Goal: Information Seeking & Learning: Learn about a topic

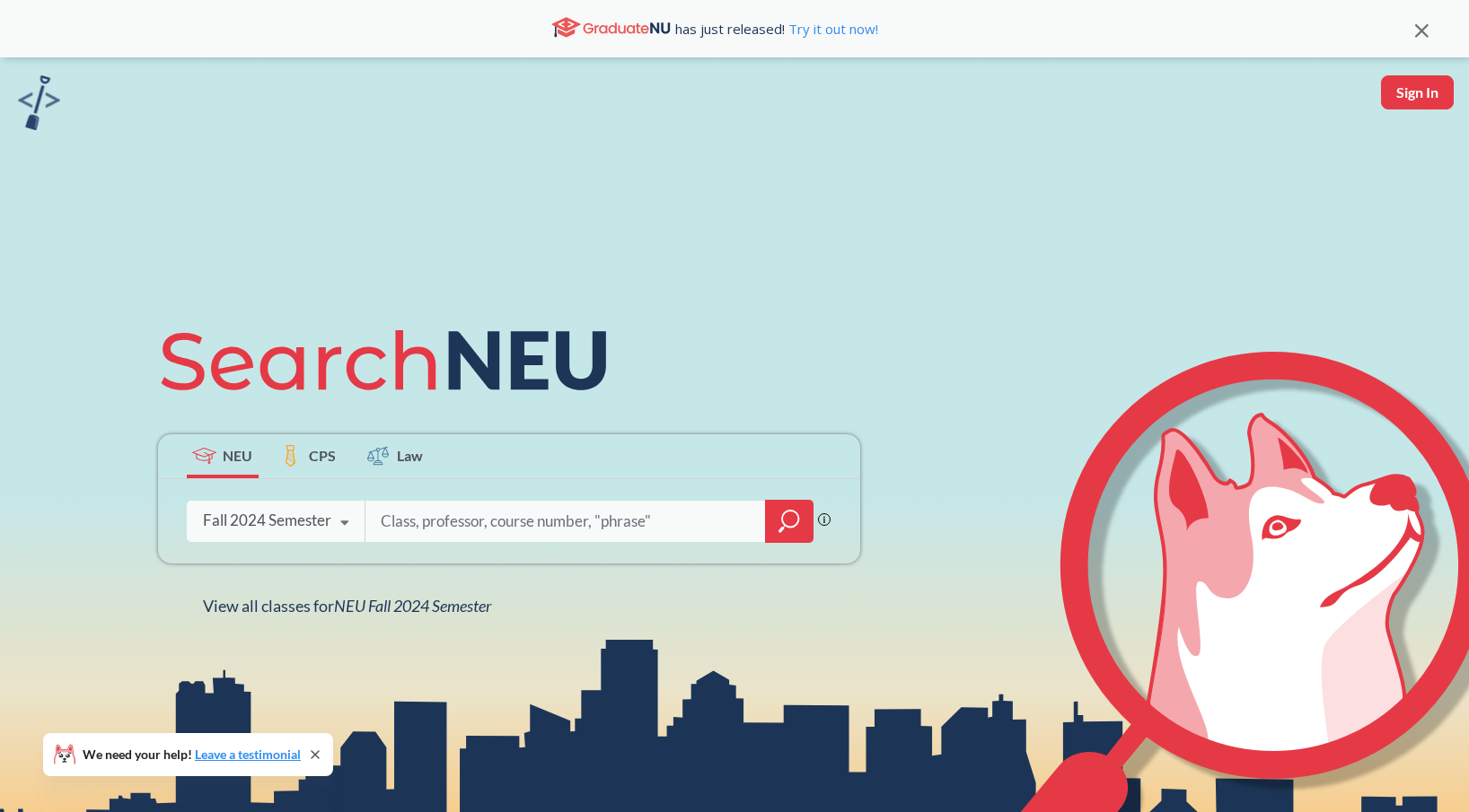
click at [234, 523] on div "Fall 2024 Semester" at bounding box center [268, 521] width 128 height 20
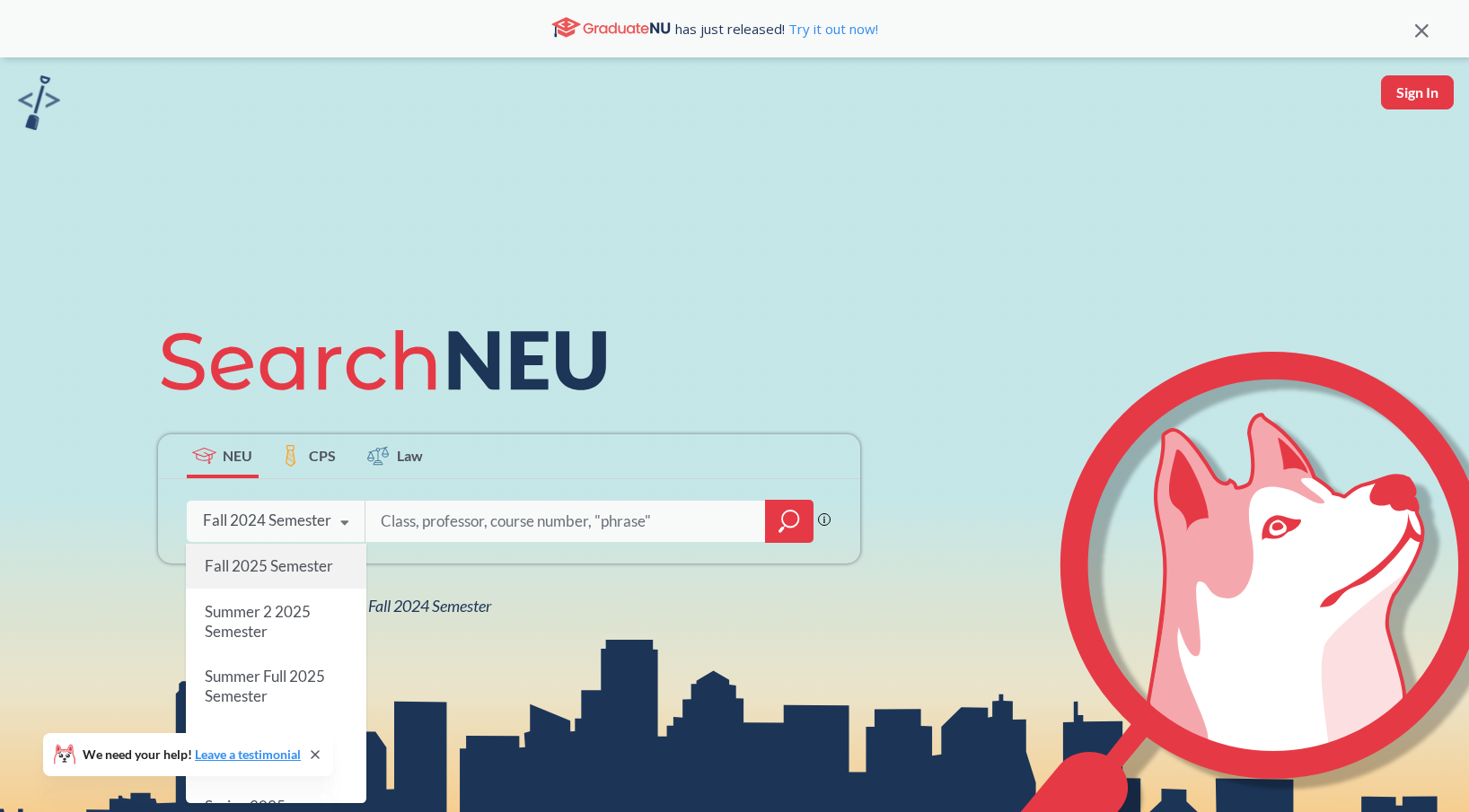
click at [241, 572] on span "Fall 2025 Semester" at bounding box center [269, 565] width 128 height 19
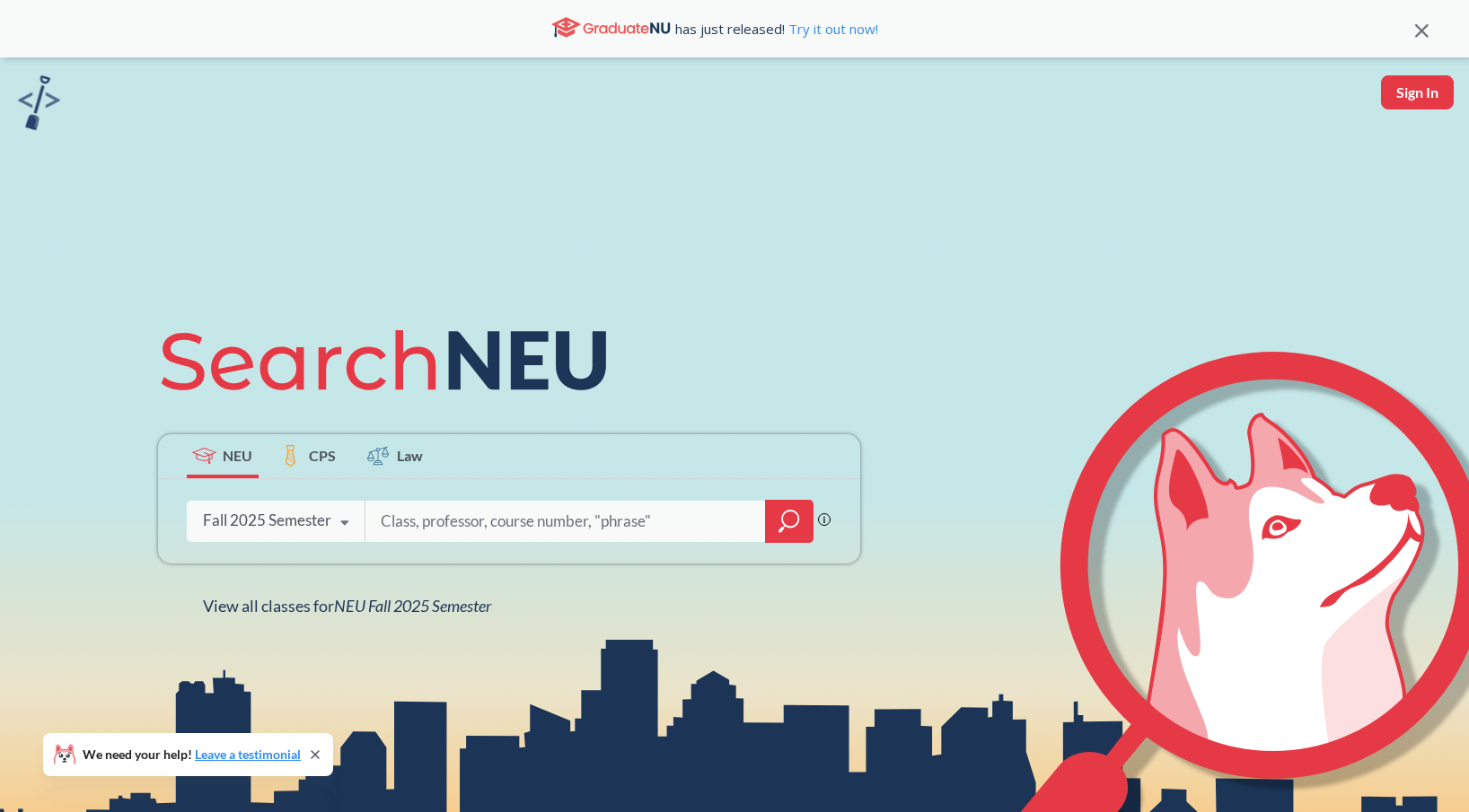
click at [491, 520] on input "search" at bounding box center [566, 522] width 373 height 37
type input "info 5002"
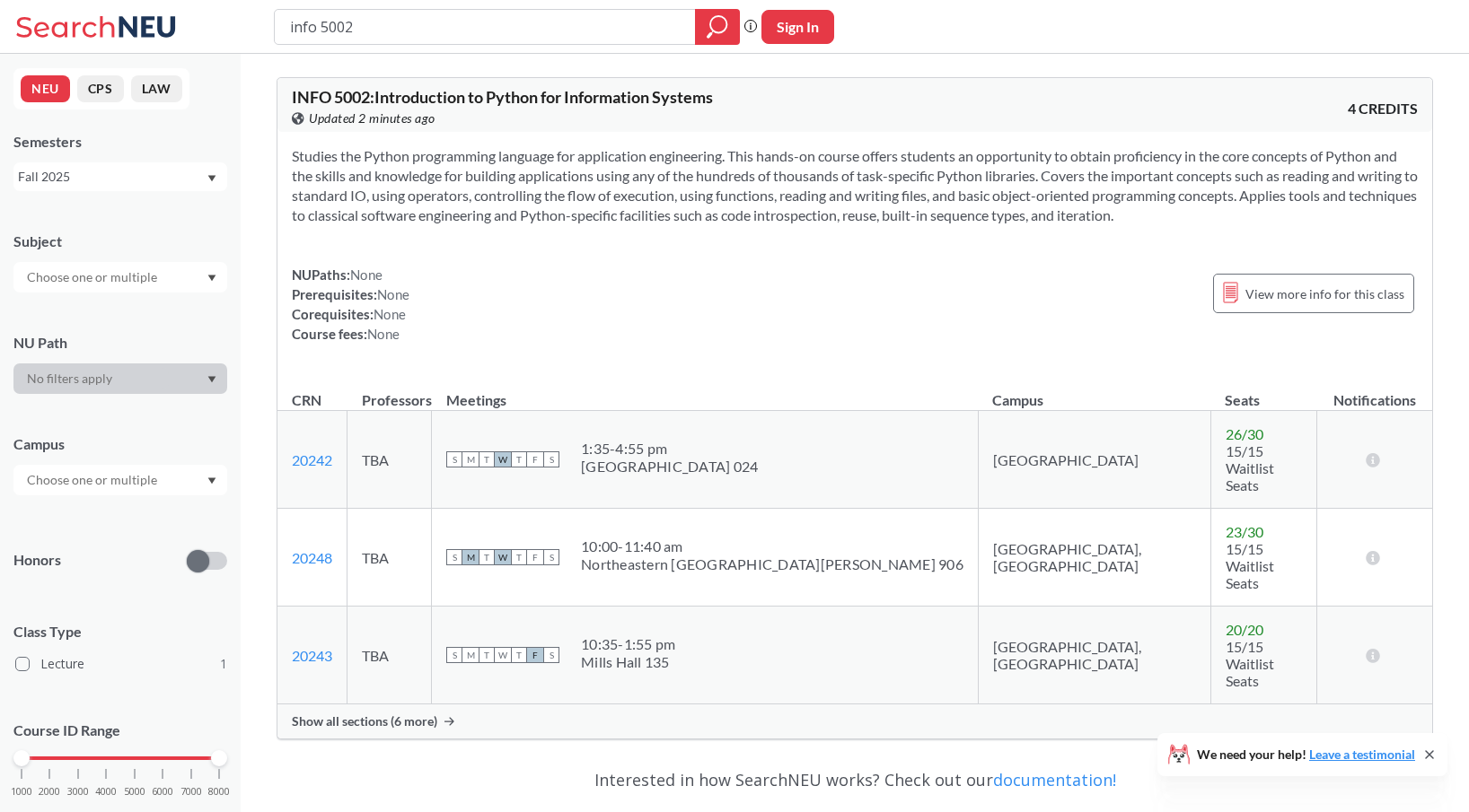
click at [439, 704] on div "Show all sections (6 more)" at bounding box center [855, 721] width 1155 height 35
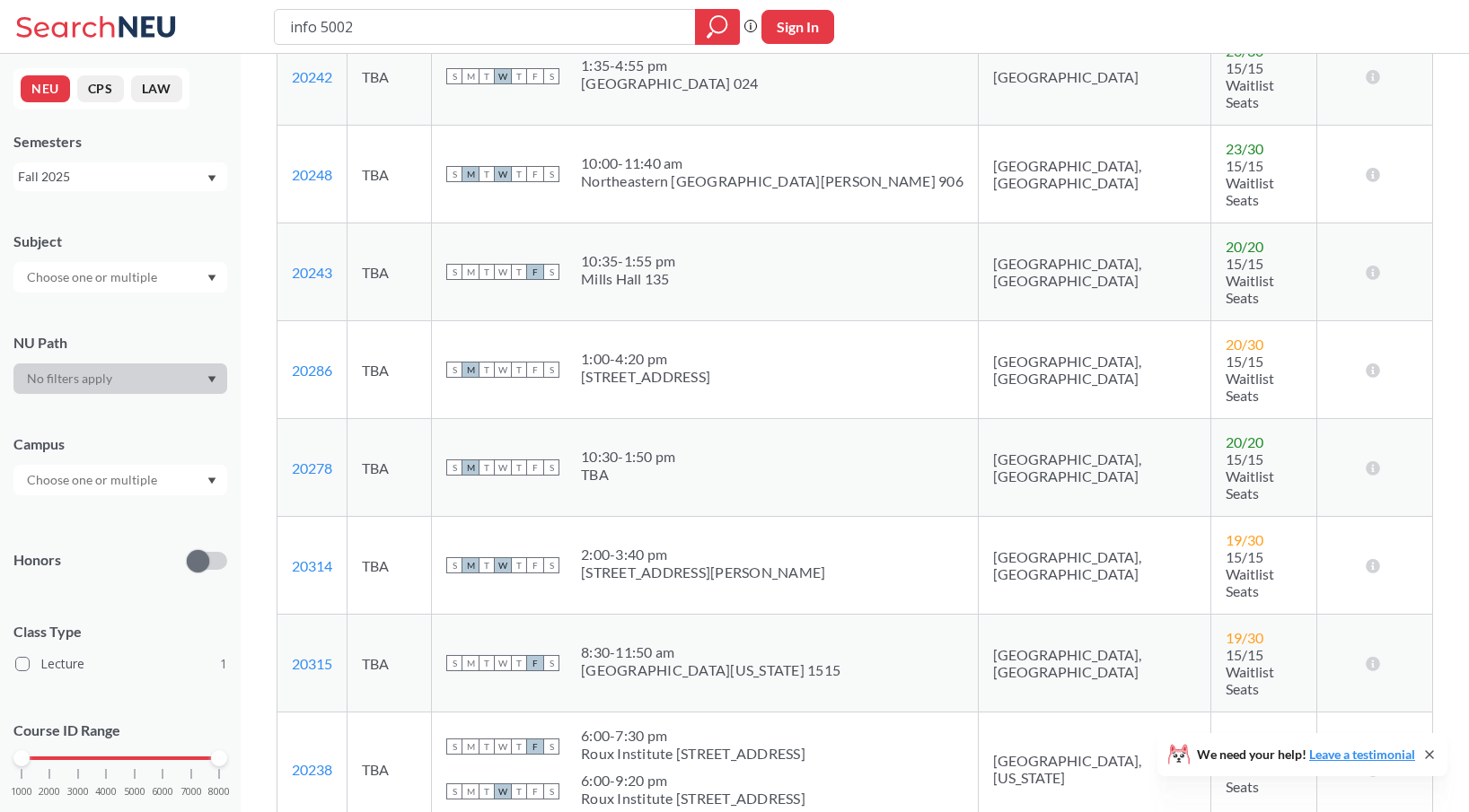
scroll to position [383, 0]
click at [319, 762] on link "20238" at bounding box center [312, 770] width 40 height 17
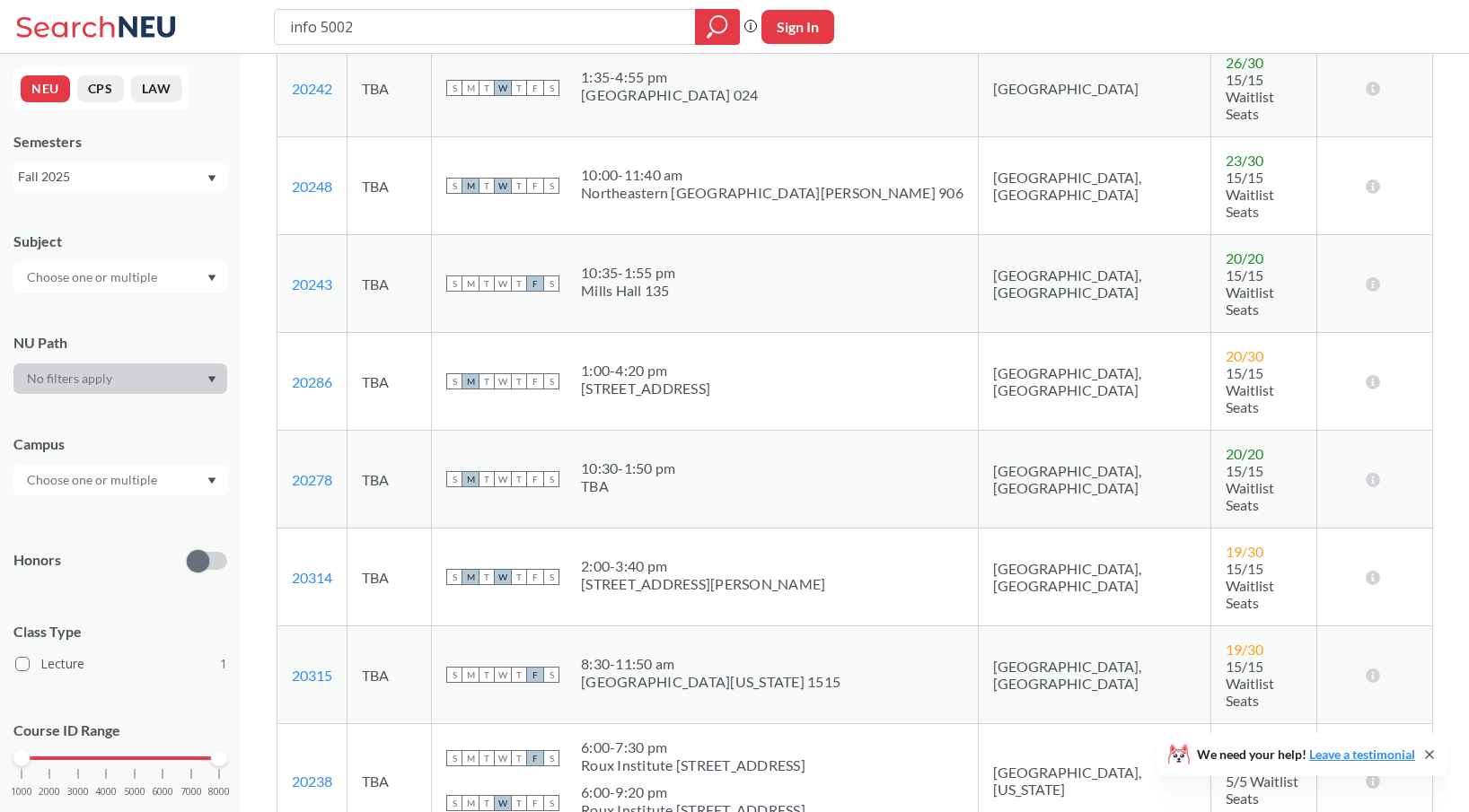
scroll to position [370, 0]
click at [535, 34] on input "info 5002" at bounding box center [485, 27] width 394 height 31
type input "ds 5010"
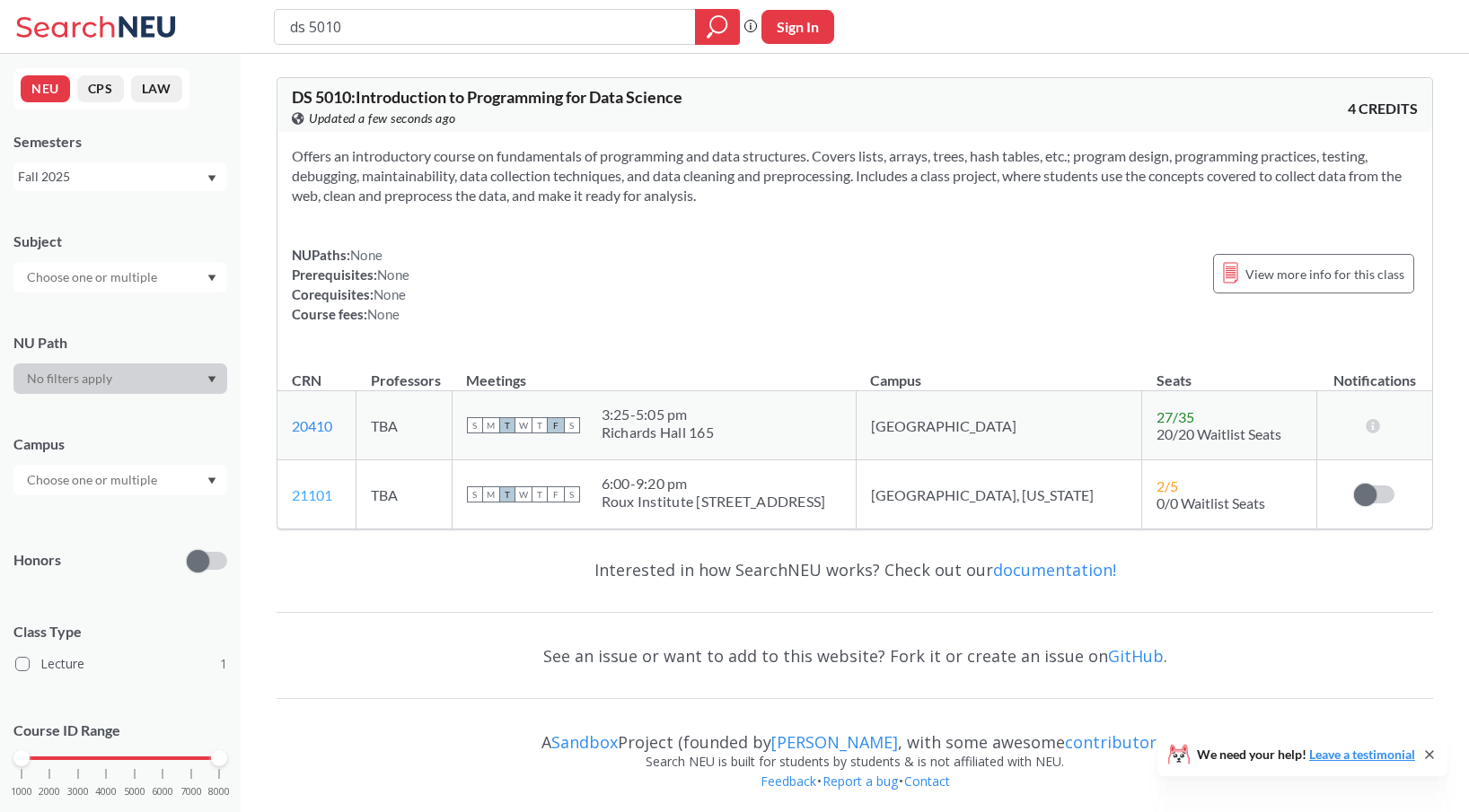
click at [306, 498] on link "21101" at bounding box center [312, 494] width 40 height 17
drag, startPoint x: 339, startPoint y: 494, endPoint x: 283, endPoint y: 502, distance: 56.6
click at [283, 502] on td "21101 View this section on Banner." at bounding box center [317, 495] width 79 height 69
copy link "21101"
click at [602, 15] on input "ds 5010" at bounding box center [485, 27] width 394 height 31
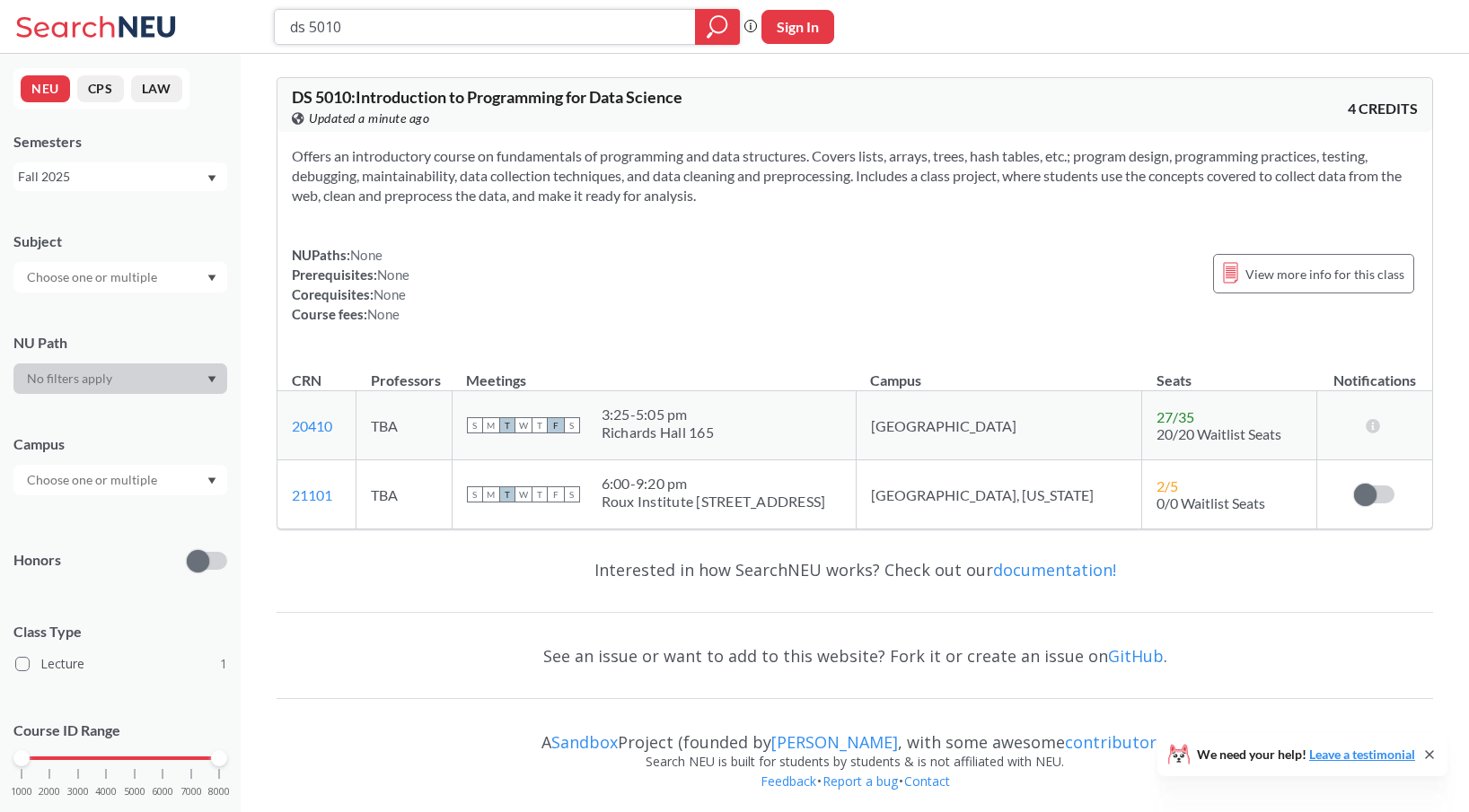
click at [602, 15] on input "ds 5010" at bounding box center [485, 27] width 394 height 31
type input "cs 5800"
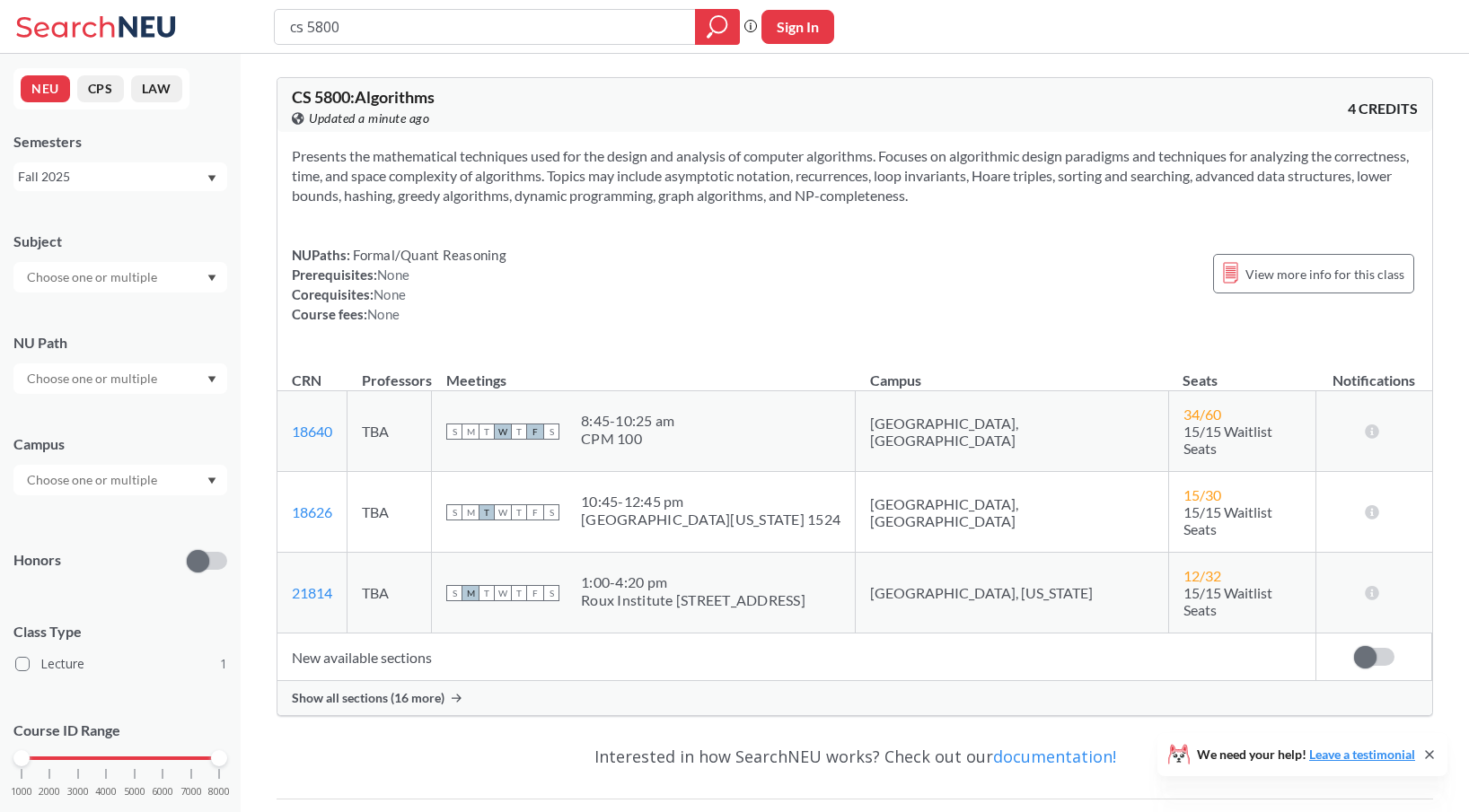
click at [375, 682] on div "Show all sections (16 more)" at bounding box center [855, 699] width 1155 height 35
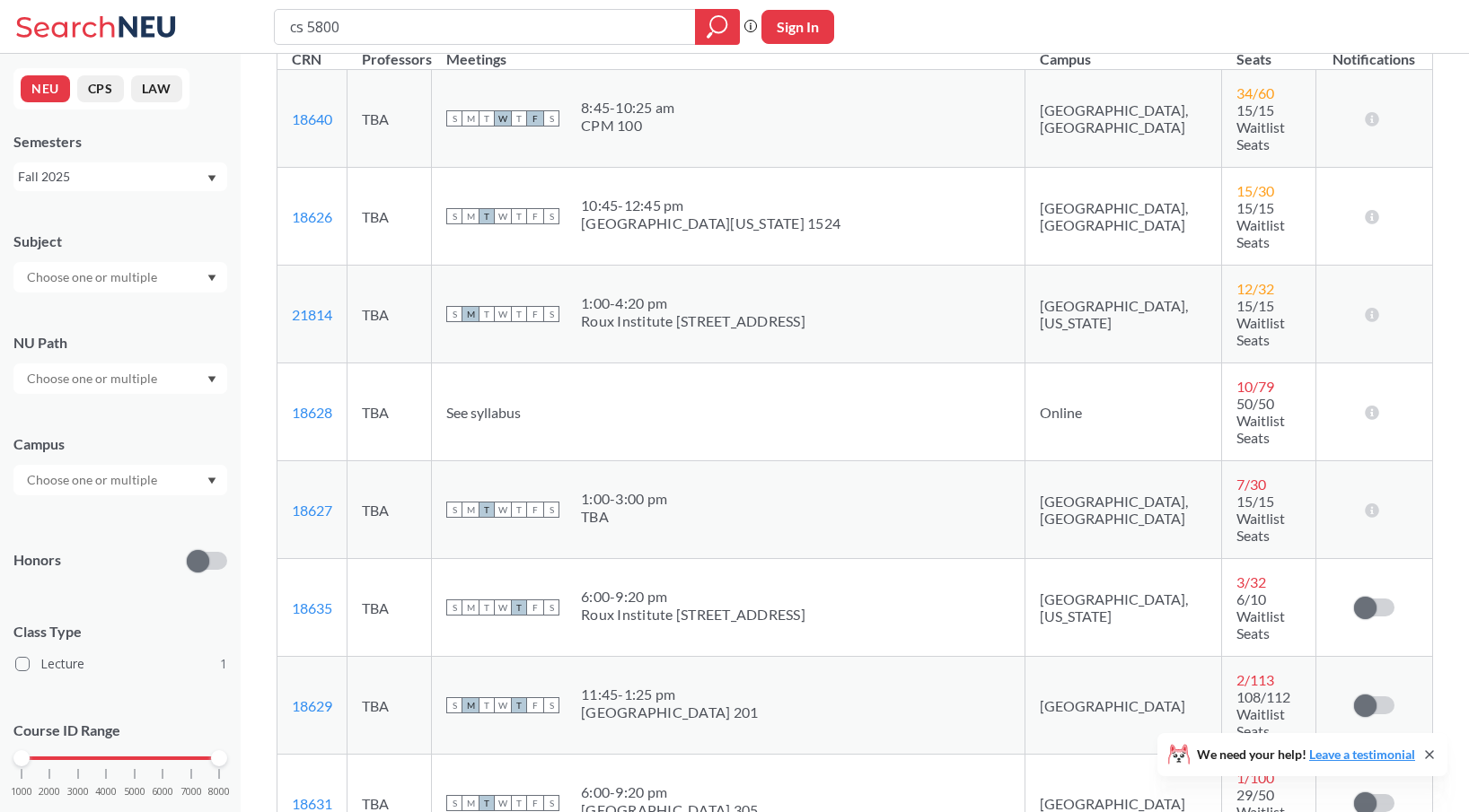
scroll to position [323, 0]
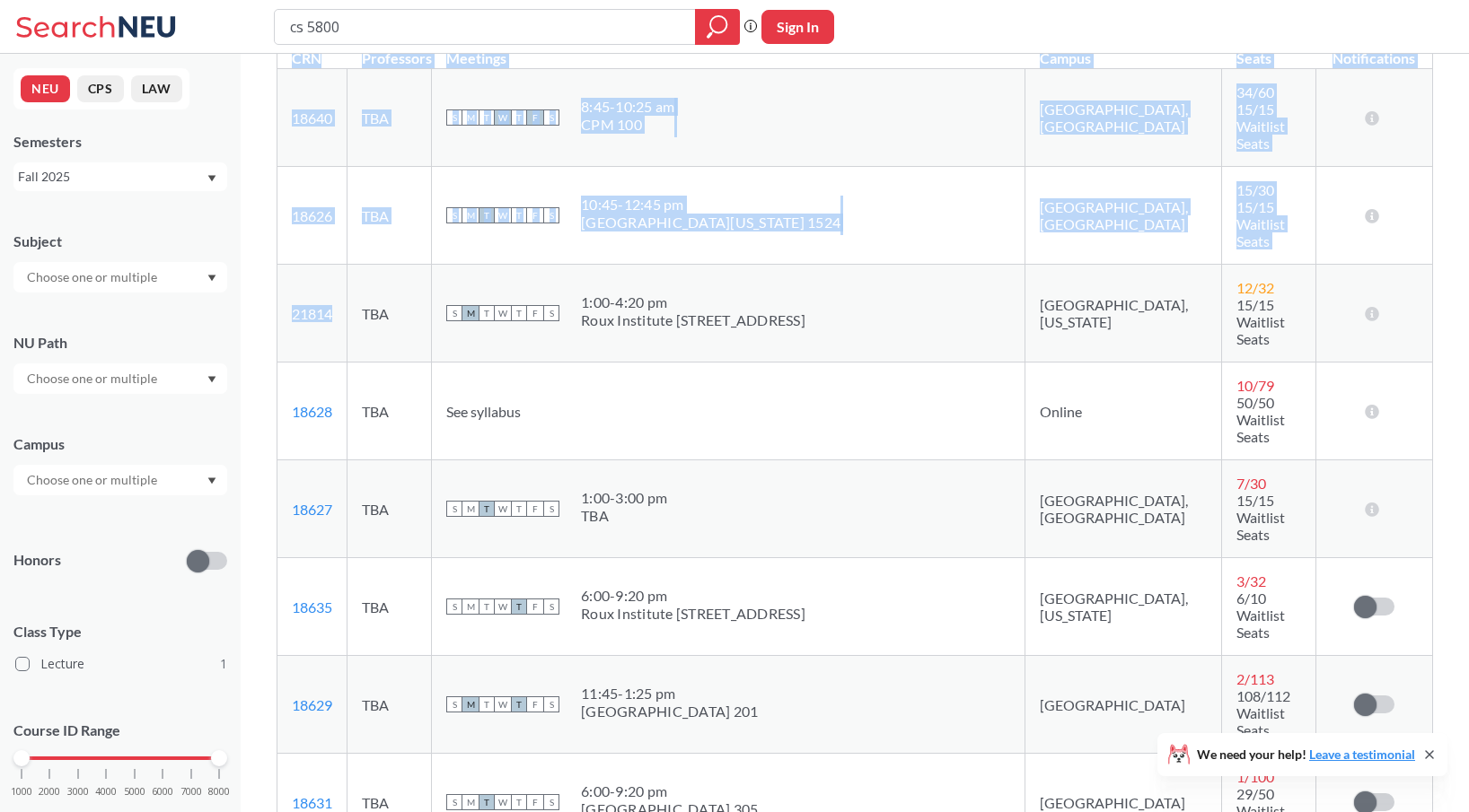
drag, startPoint x: 344, startPoint y: 244, endPoint x: 274, endPoint y: 236, distance: 70.5
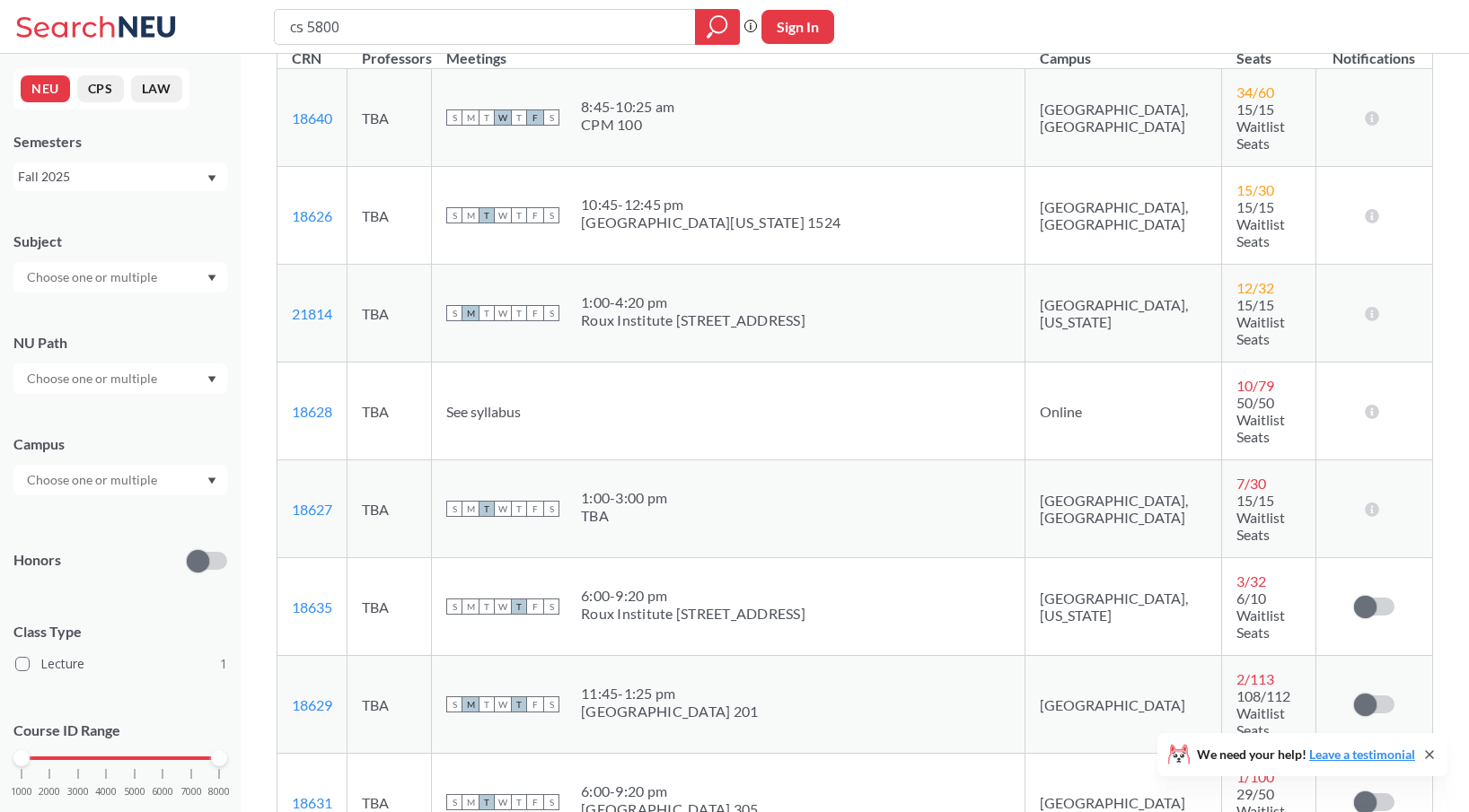
click at [348, 264] on td "21814 View this section on Banner." at bounding box center [312, 313] width 70 height 98
drag, startPoint x: 334, startPoint y: 243, endPoint x: 285, endPoint y: 242, distance: 49.0
click at [285, 264] on td "21814 View this section on Banner." at bounding box center [312, 313] width 70 height 98
copy link "21814"
click at [383, 25] on input "cs 5800" at bounding box center [485, 27] width 394 height 31
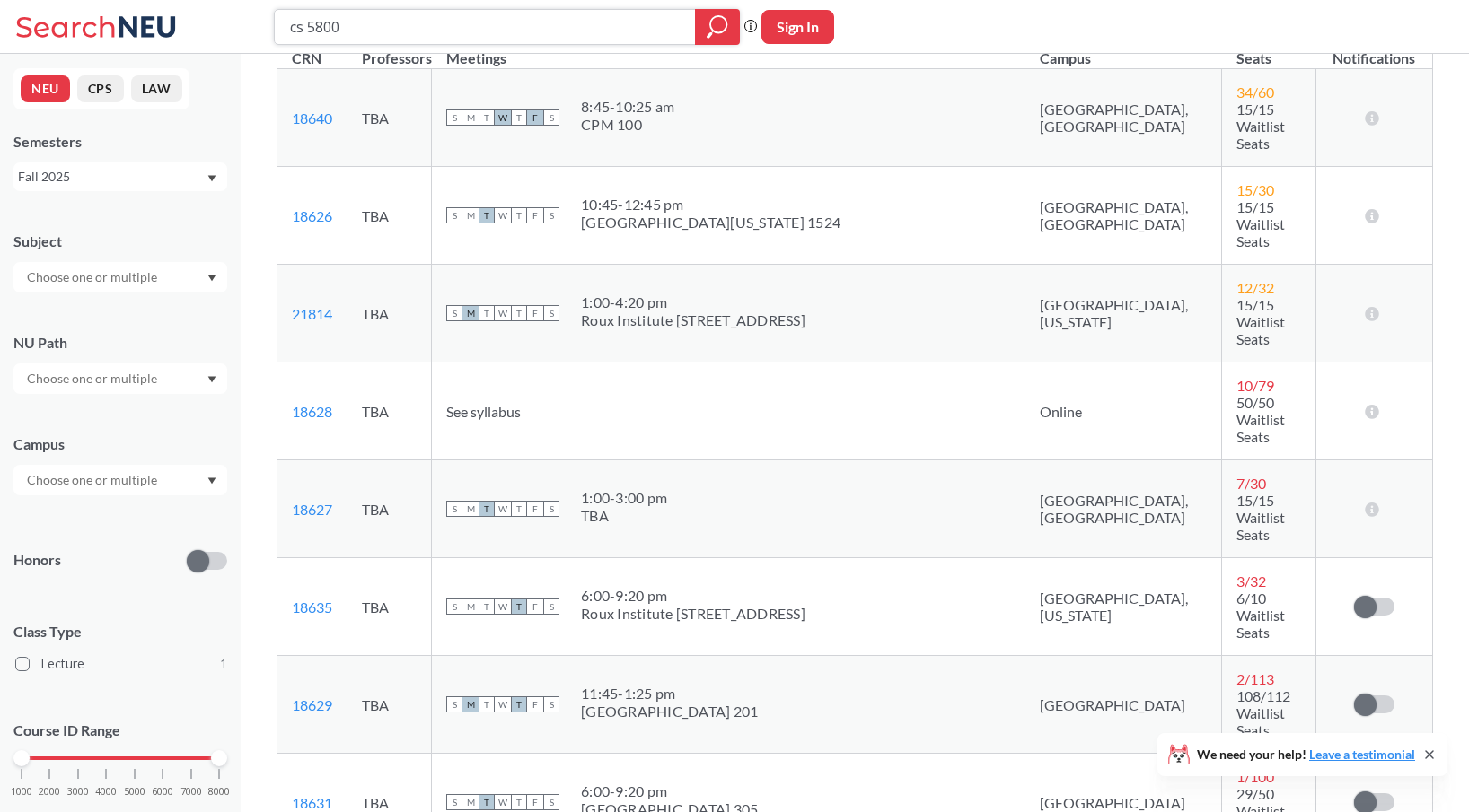
click at [383, 25] on input "cs 5800" at bounding box center [485, 27] width 394 height 31
type input "ds 5110"
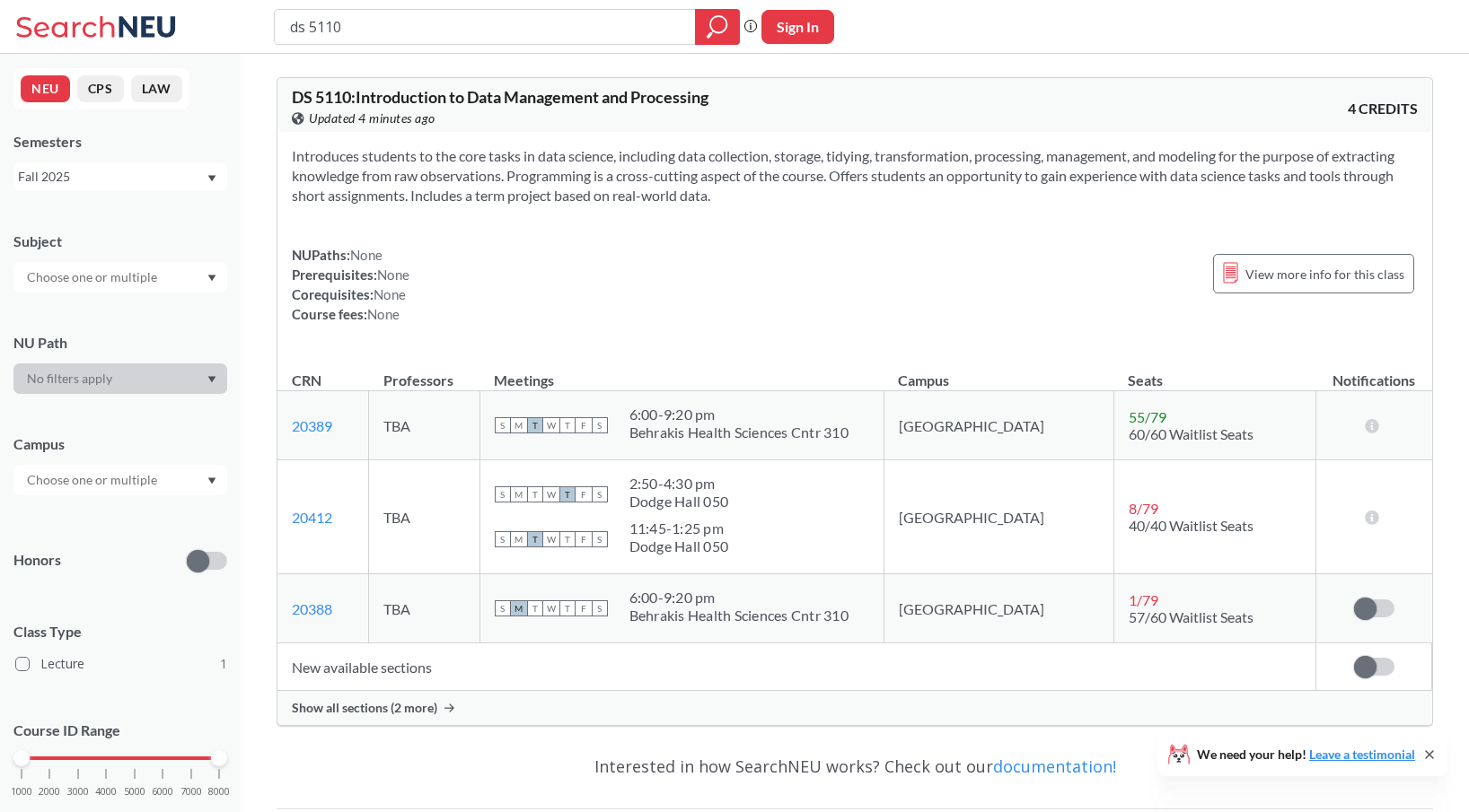
click at [396, 708] on span "Show all sections (2 more)" at bounding box center [364, 708] width 145 height 16
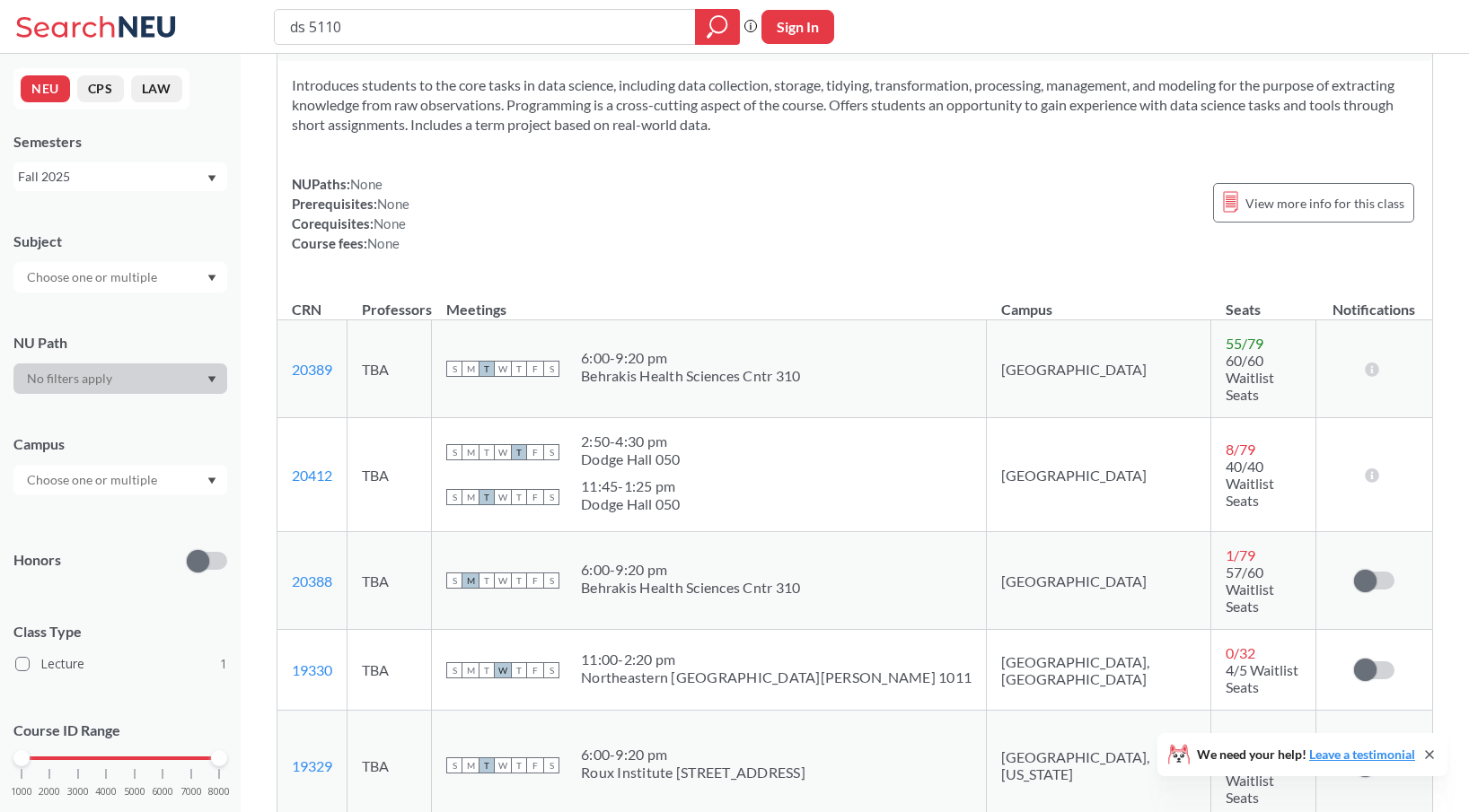
scroll to position [164, 0]
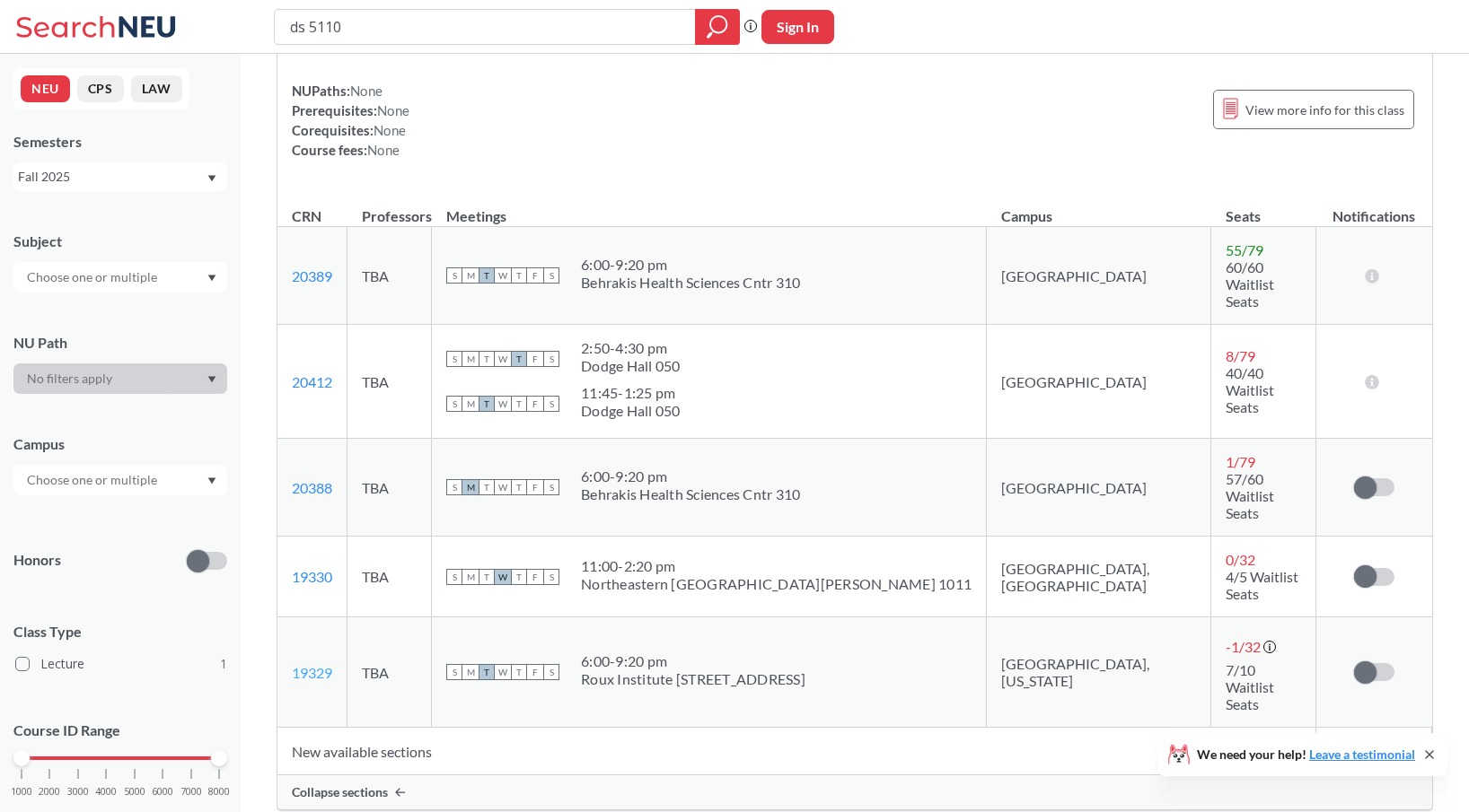
click at [319, 664] on link "19329" at bounding box center [312, 672] width 40 height 17
drag, startPoint x: 337, startPoint y: 589, endPoint x: 287, endPoint y: 589, distance: 50.0
click at [287, 618] on td "19329 View this section on Banner." at bounding box center [312, 673] width 70 height 111
copy link "19329"
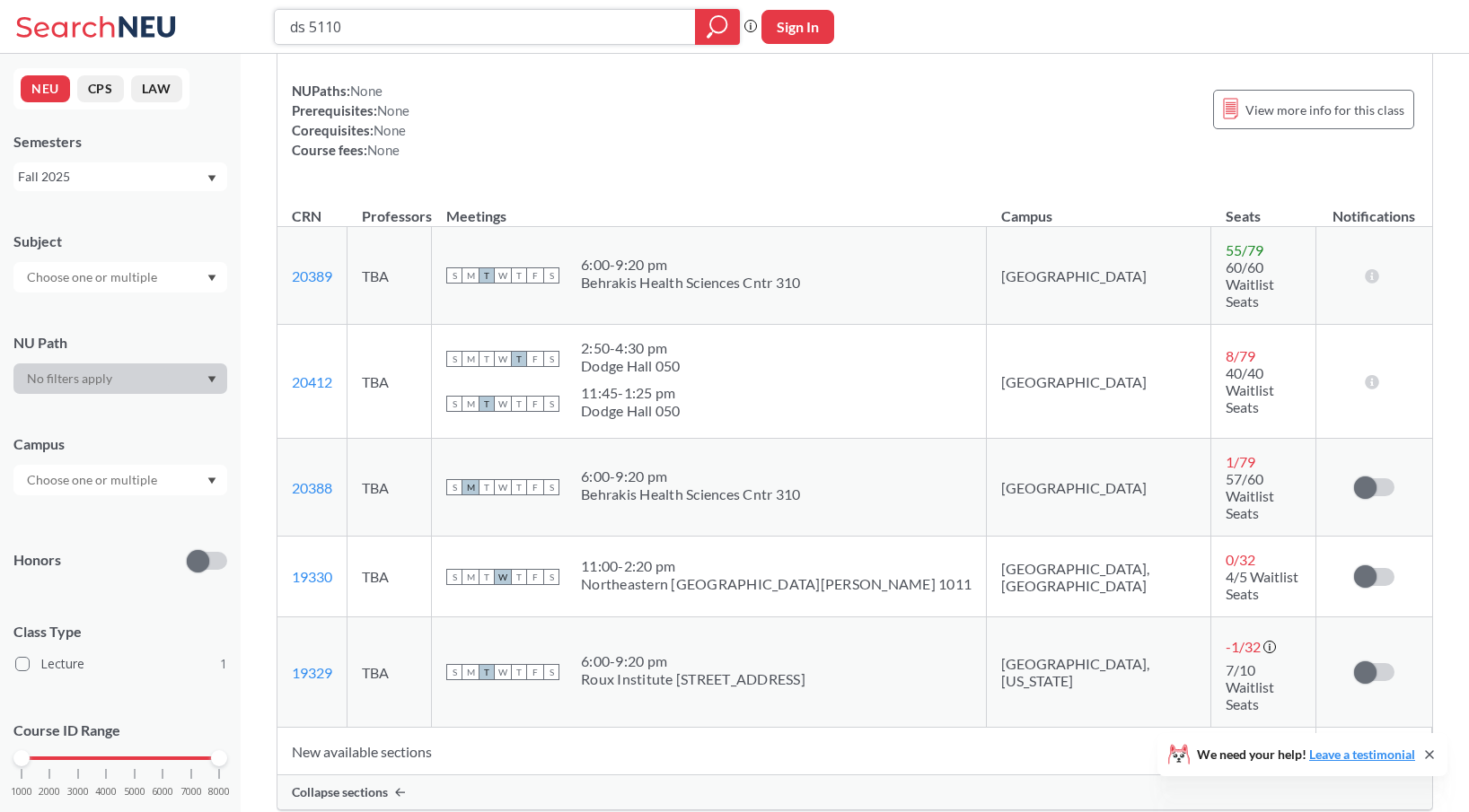
click at [470, 15] on input "ds 5110" at bounding box center [485, 27] width 394 height 31
type input "cs 5800"
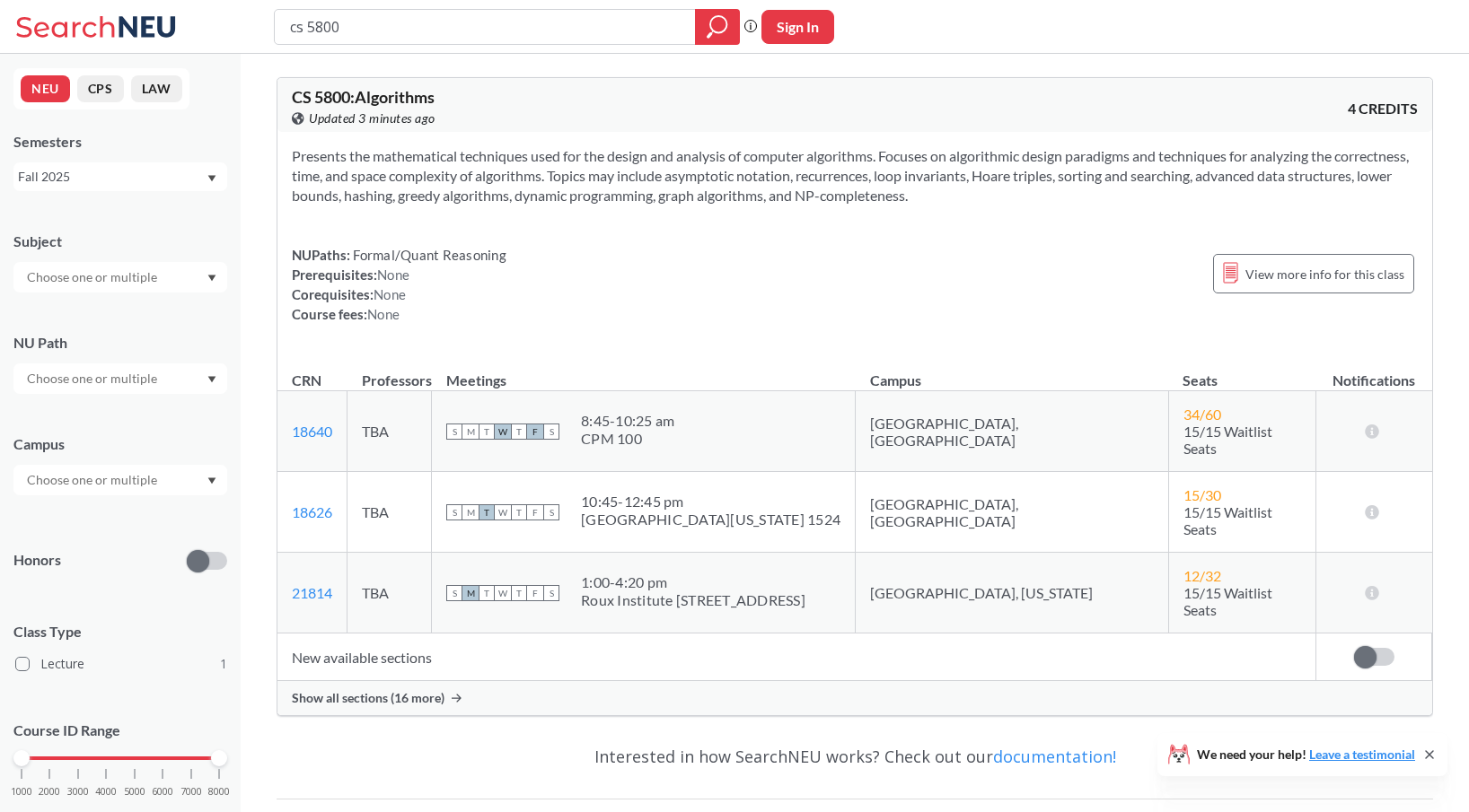
click at [365, 691] on span "Show all sections (16 more)" at bounding box center [368, 699] width 153 height 16
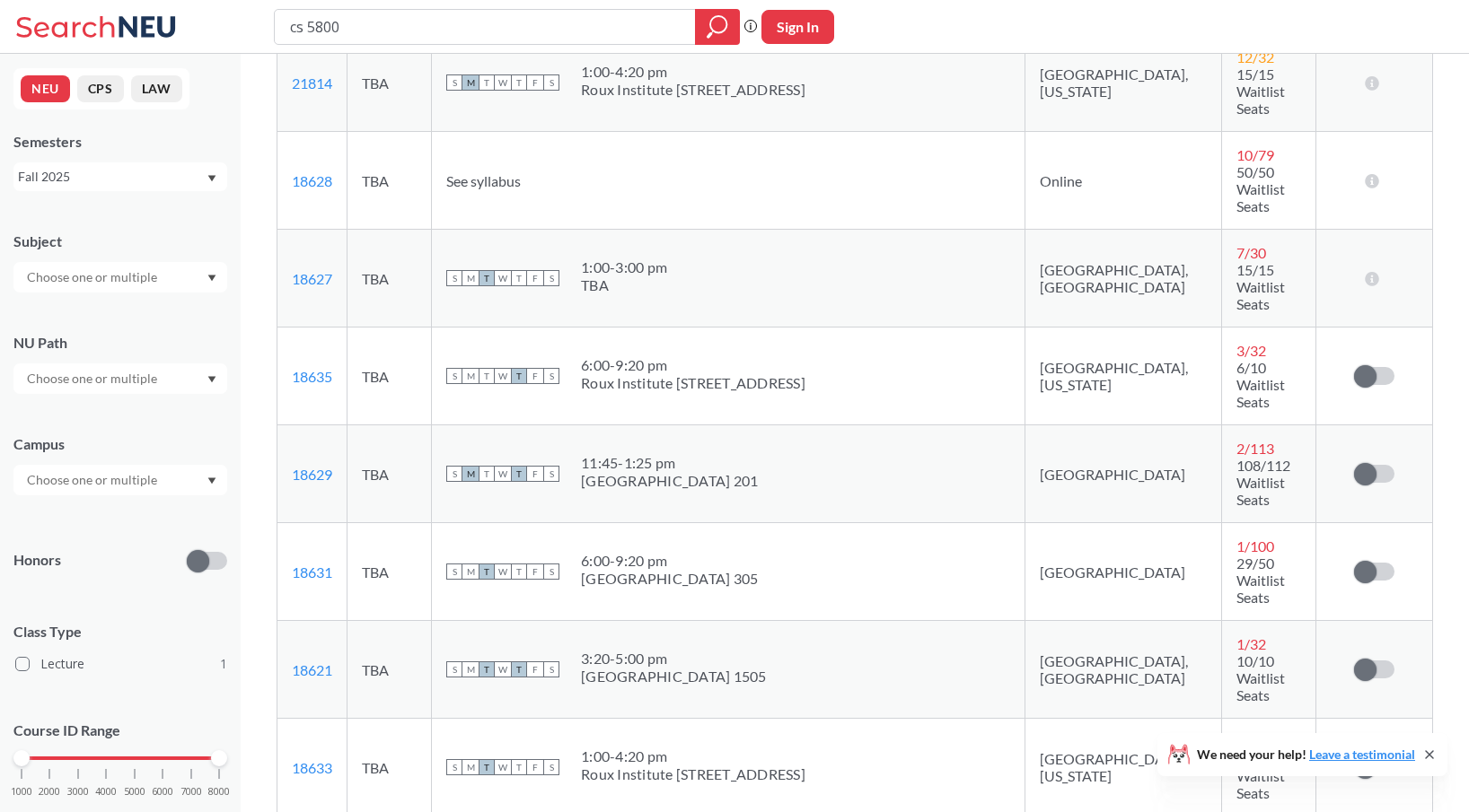
scroll to position [552, 0]
click at [318, 370] on link "18635" at bounding box center [312, 378] width 40 height 17
drag, startPoint x: 342, startPoint y: 214, endPoint x: 280, endPoint y: 214, distance: 62.0
click at [280, 330] on td "18635 View this section on Banner." at bounding box center [312, 378] width 70 height 98
copy link "18635"
